Goal: Navigation & Orientation: Find specific page/section

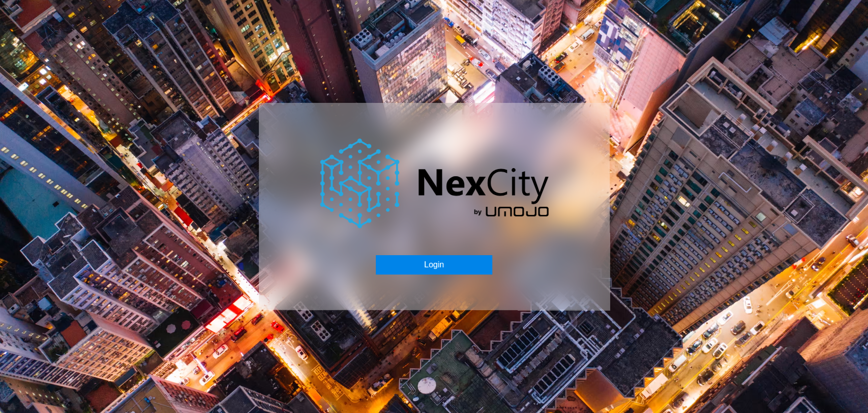
click at [443, 255] on button "Login" at bounding box center [434, 264] width 117 height 19
